Goal: Register for event/course

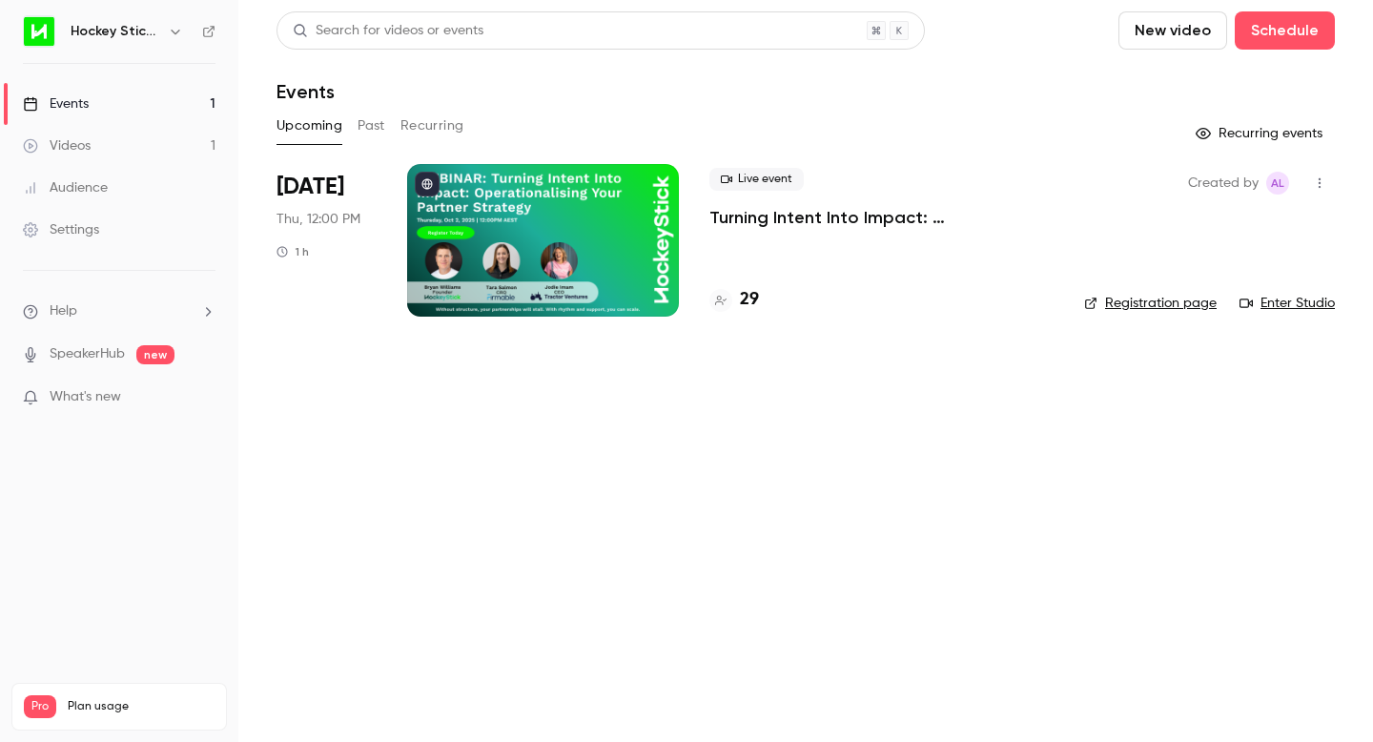
click at [90, 101] on link "Events 1" at bounding box center [119, 104] width 238 height 42
click at [743, 300] on h4 "29" at bounding box center [749, 300] width 19 height 26
